Goal: Information Seeking & Learning: Learn about a topic

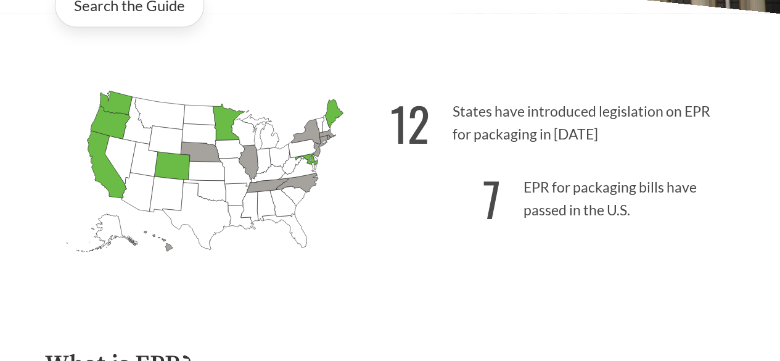
scroll to position [250, 0]
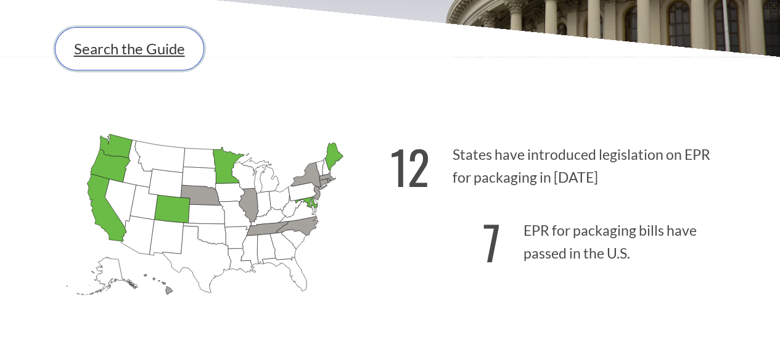
click at [182, 49] on link "Search the Guide" at bounding box center [129, 48] width 149 height 43
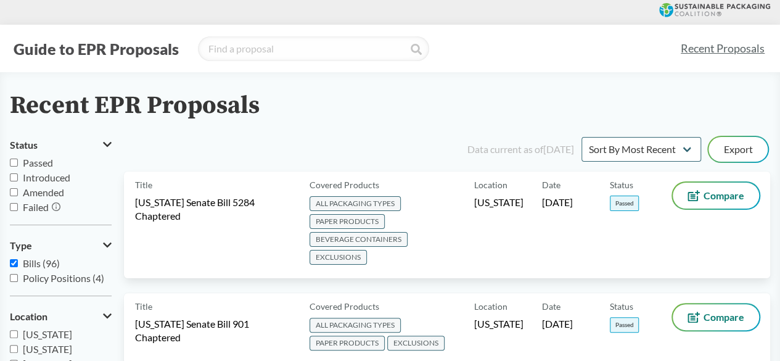
scroll to position [250, 0]
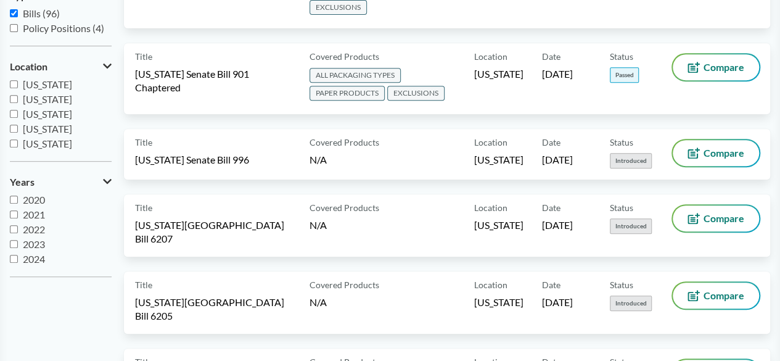
click at [17, 10] on input "Bills (96)" at bounding box center [14, 13] width 8 height 8
checkbox input "false"
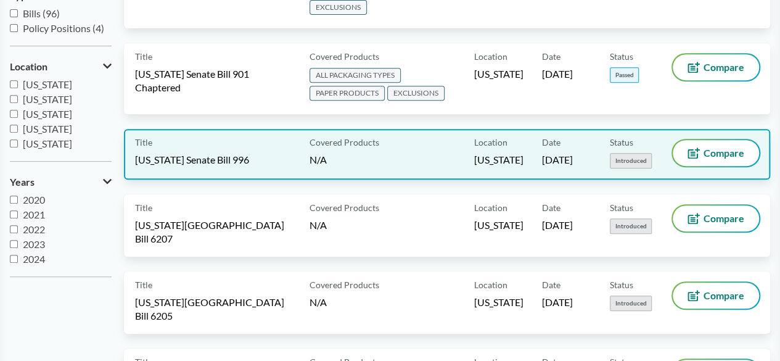
scroll to position [0, 0]
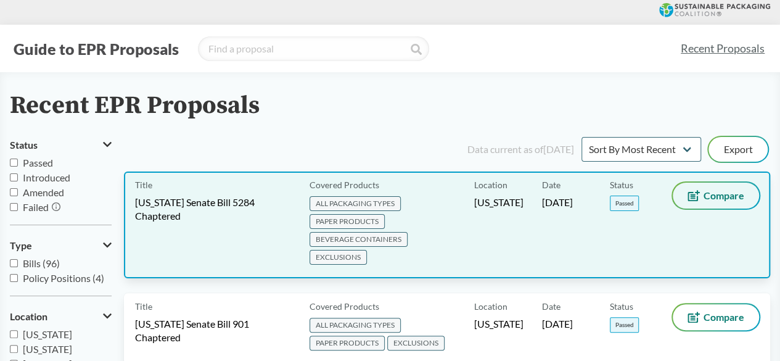
click at [719, 206] on button "Compare" at bounding box center [716, 196] width 86 height 26
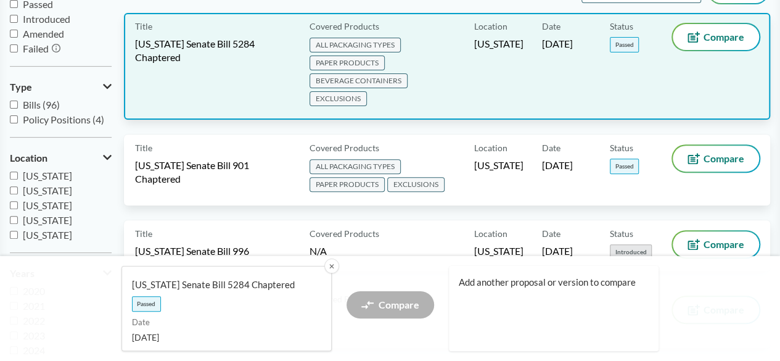
scroll to position [160, 0]
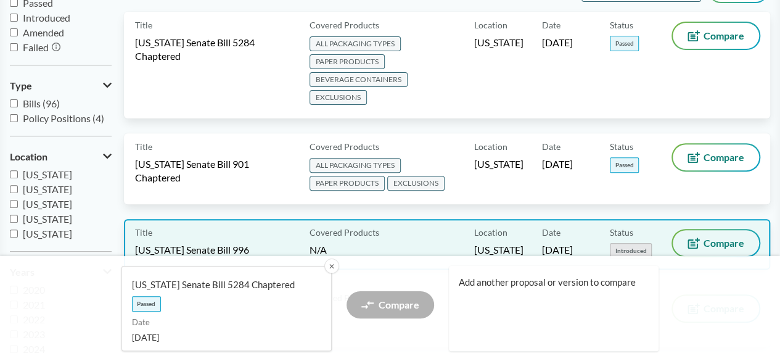
click at [704, 238] on span "Compare" at bounding box center [724, 243] width 41 height 10
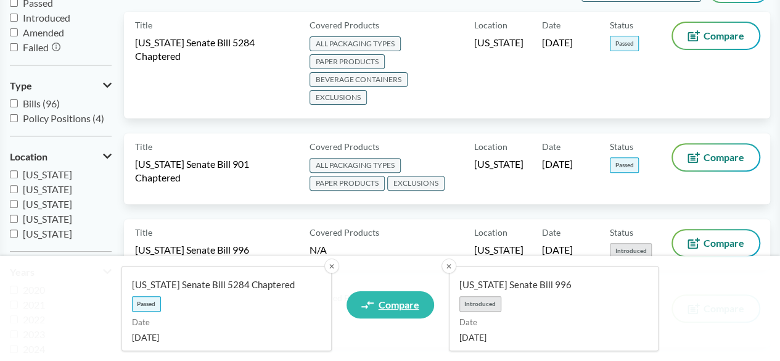
click at [410, 308] on span "Compare" at bounding box center [399, 305] width 41 height 10
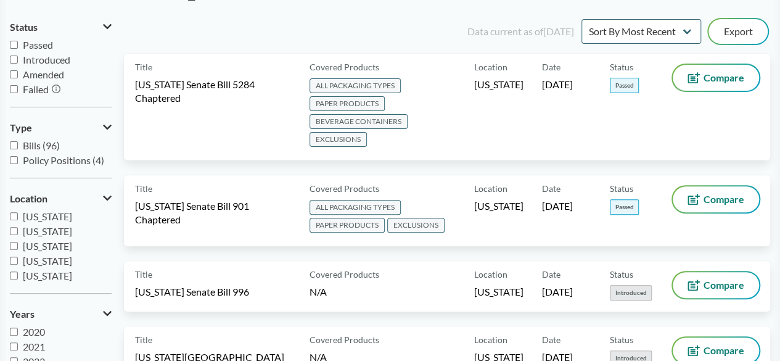
scroll to position [17, 0]
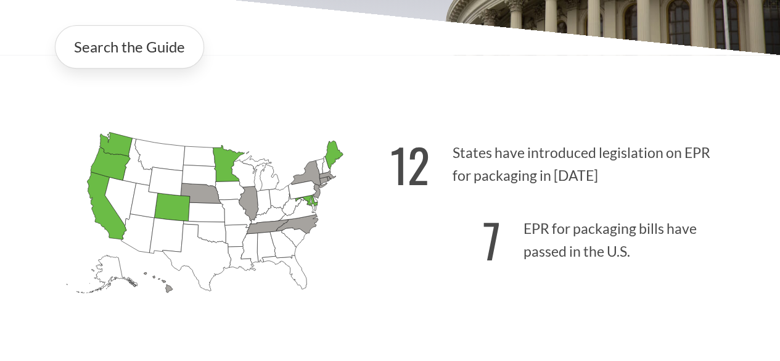
scroll to position [254, 0]
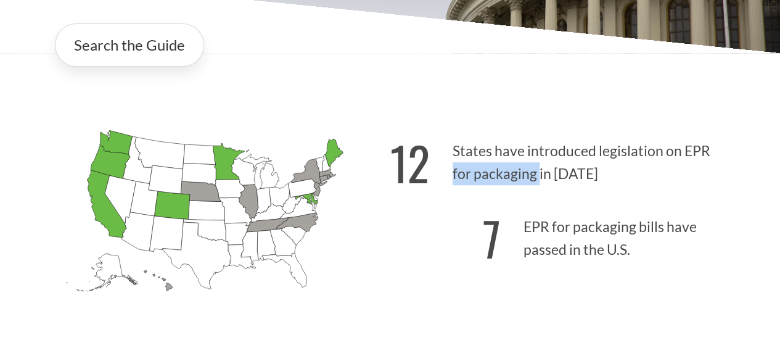
drag, startPoint x: 453, startPoint y: 175, endPoint x: 538, endPoint y: 175, distance: 84.5
click at [538, 175] on p "12 States have introduced legislation on EPR for packaging in [DATE]" at bounding box center [562, 159] width 345 height 76
click at [519, 179] on p "12 States have introduced legislation on EPR for packaging in 2025" at bounding box center [562, 159] width 345 height 76
copy p "for packaging"
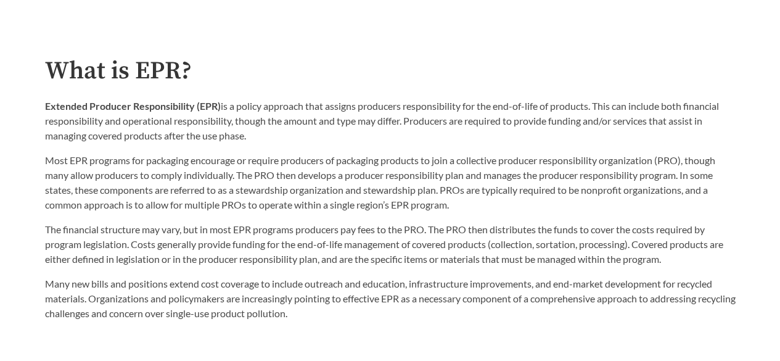
scroll to position [590, 0]
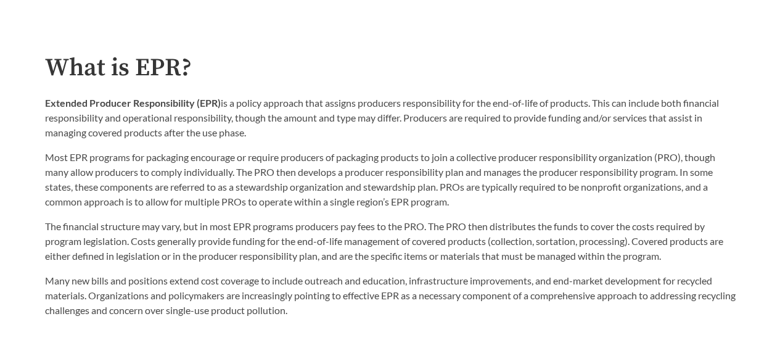
drag, startPoint x: 46, startPoint y: 103, endPoint x: 257, endPoint y: 136, distance: 213.6
click at [257, 136] on p "Extended Producer Responsibility (EPR) is a policy approach that assigns produc…" at bounding box center [390, 118] width 691 height 44
copy p "Extended Producer Responsibility (EPR) is a policy approach that assigns produc…"
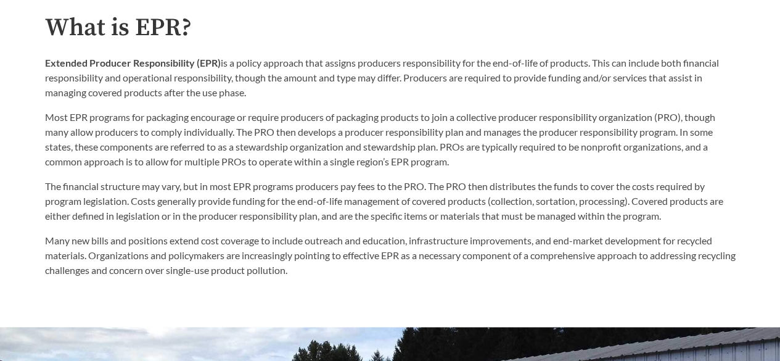
scroll to position [630, 0]
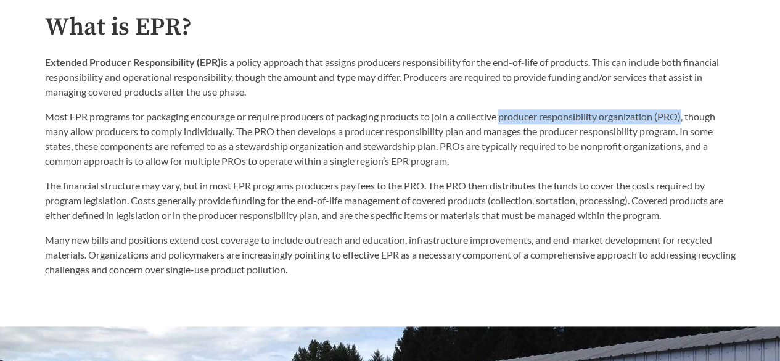
drag, startPoint x: 506, startPoint y: 119, endPoint x: 688, endPoint y: 115, distance: 182.0
click at [688, 115] on p "Most EPR programs for packaging encourage or require producers of packaging pro…" at bounding box center [390, 138] width 691 height 59
copy p "producer responsibility organization (PRO)"
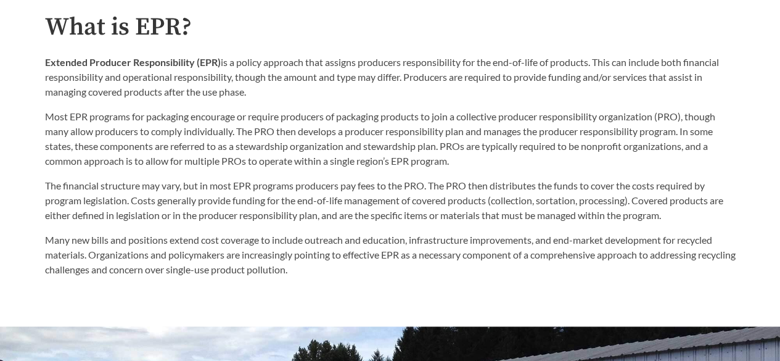
click at [534, 215] on p "The financial structure may vary, but in most EPR programs producers pay fees t…" at bounding box center [390, 200] width 691 height 44
